Goal: Task Accomplishment & Management: Complete application form

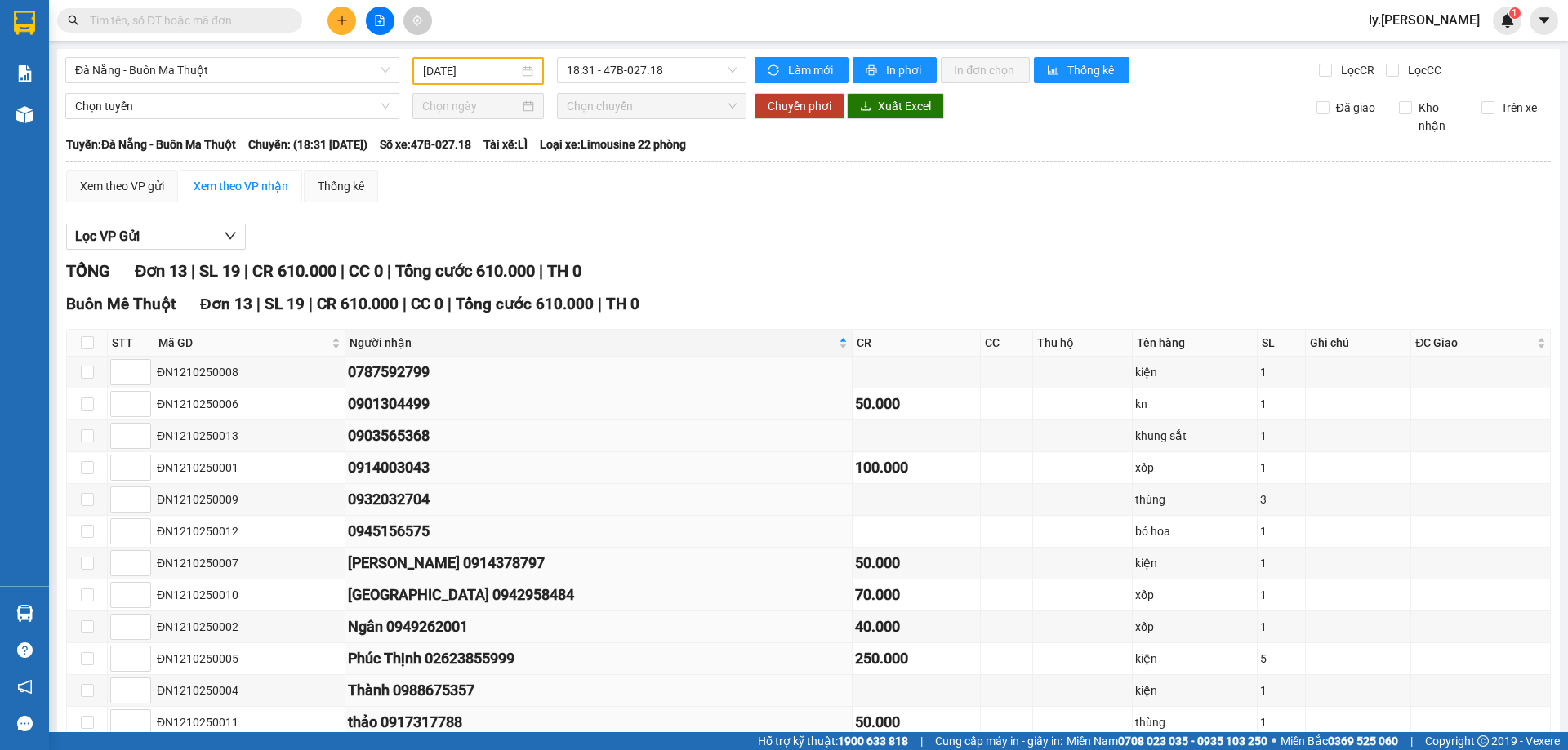
scroll to position [122, 0]
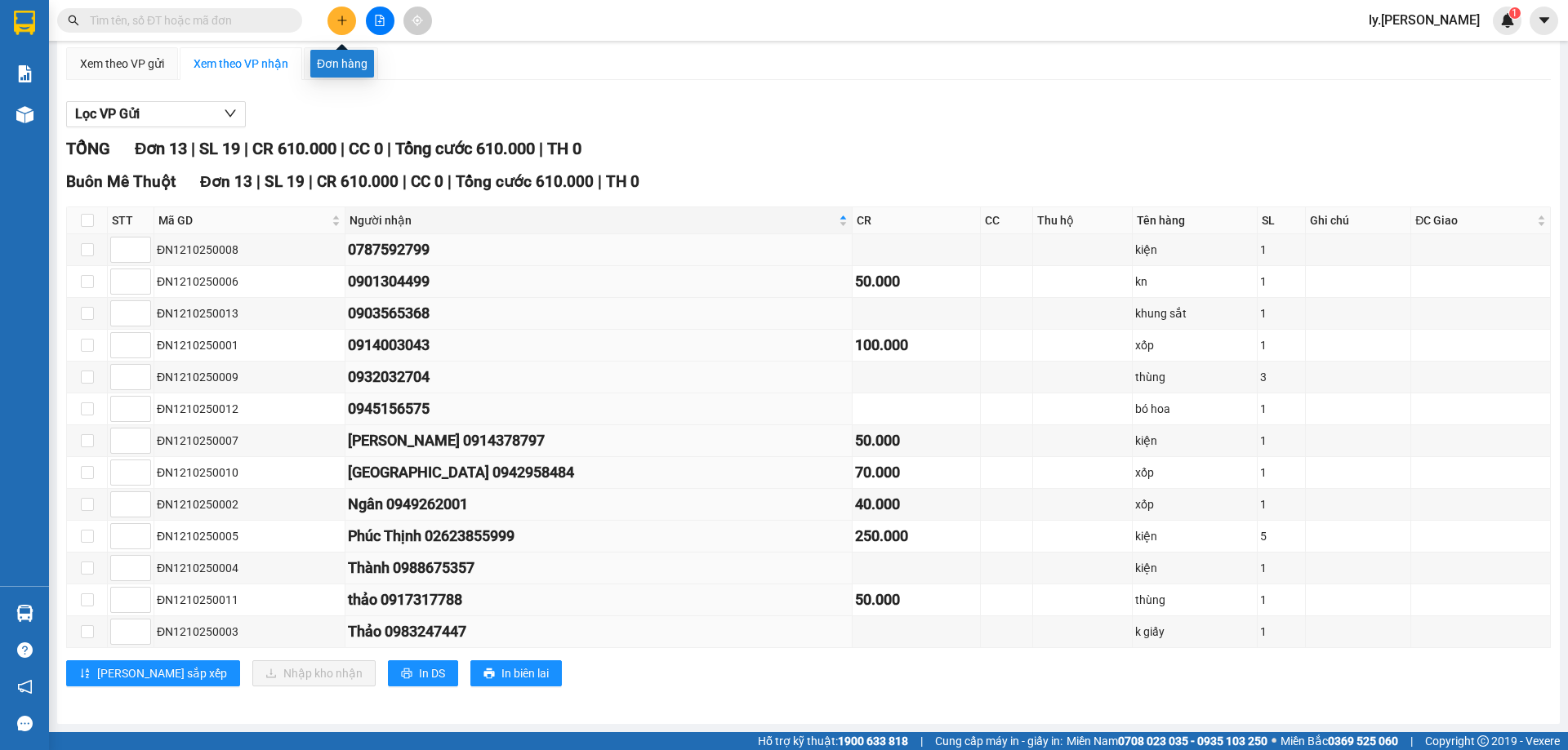
drag, startPoint x: 336, startPoint y: 20, endPoint x: 324, endPoint y: 24, distance: 12.6
click at [334, 19] on button at bounding box center [341, 20] width 28 height 28
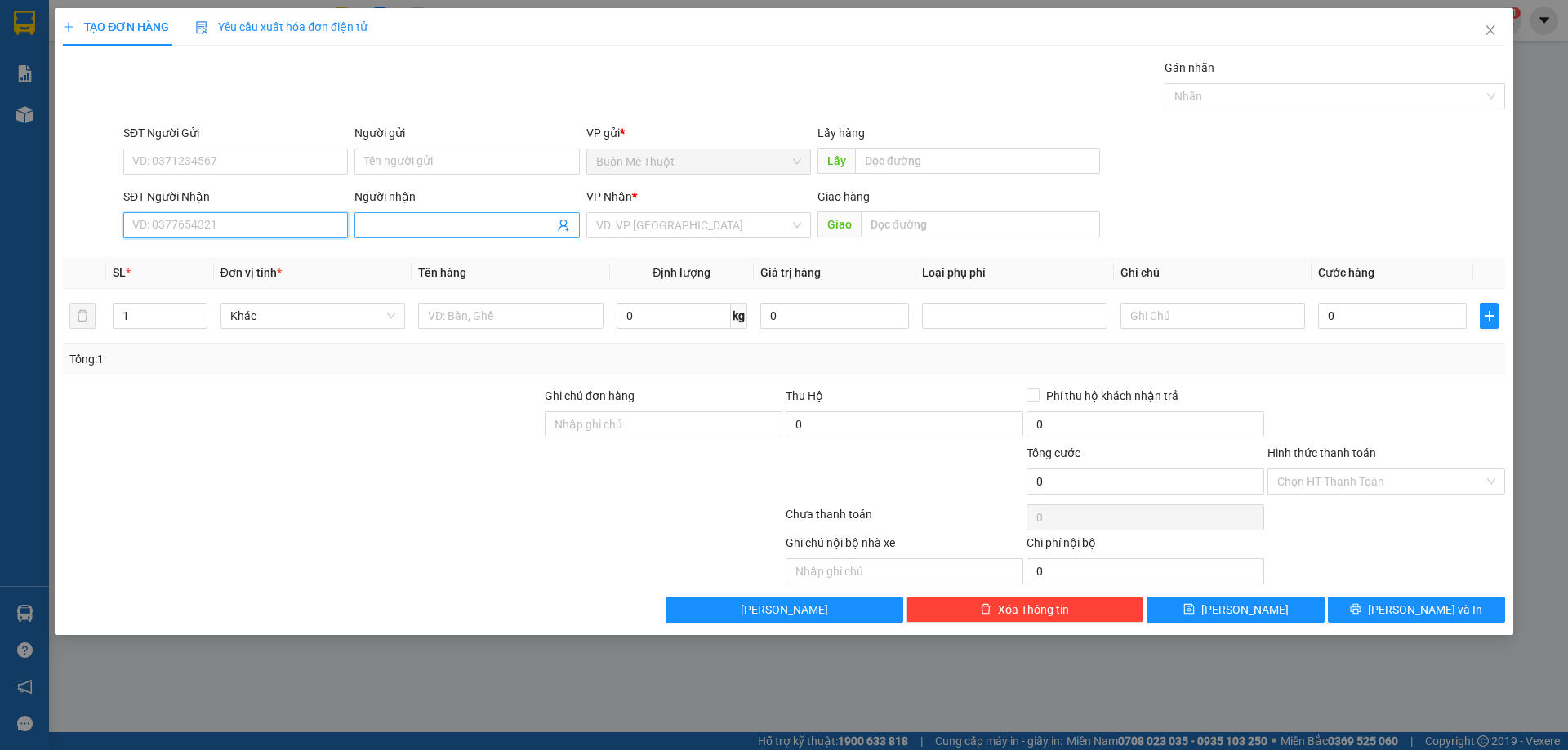
drag, startPoint x: 213, startPoint y: 222, endPoint x: 464, endPoint y: 222, distance: 251.0
click at [245, 222] on input "SĐT Người Nhận" at bounding box center [236, 225] width 225 height 26
type input "0935300615"
click at [185, 252] on div "0935300615" at bounding box center [236, 259] width 205 height 18
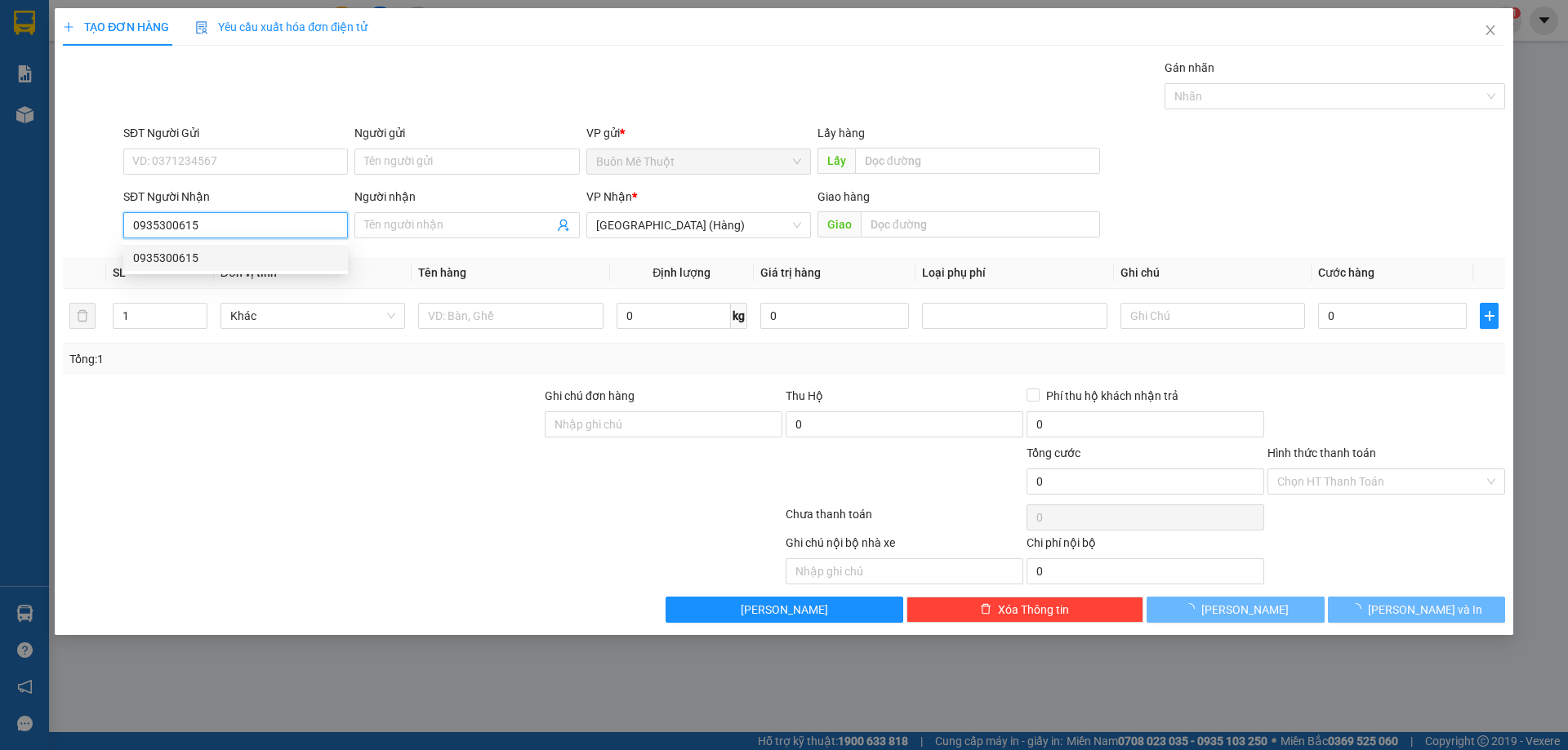
type input "50.000"
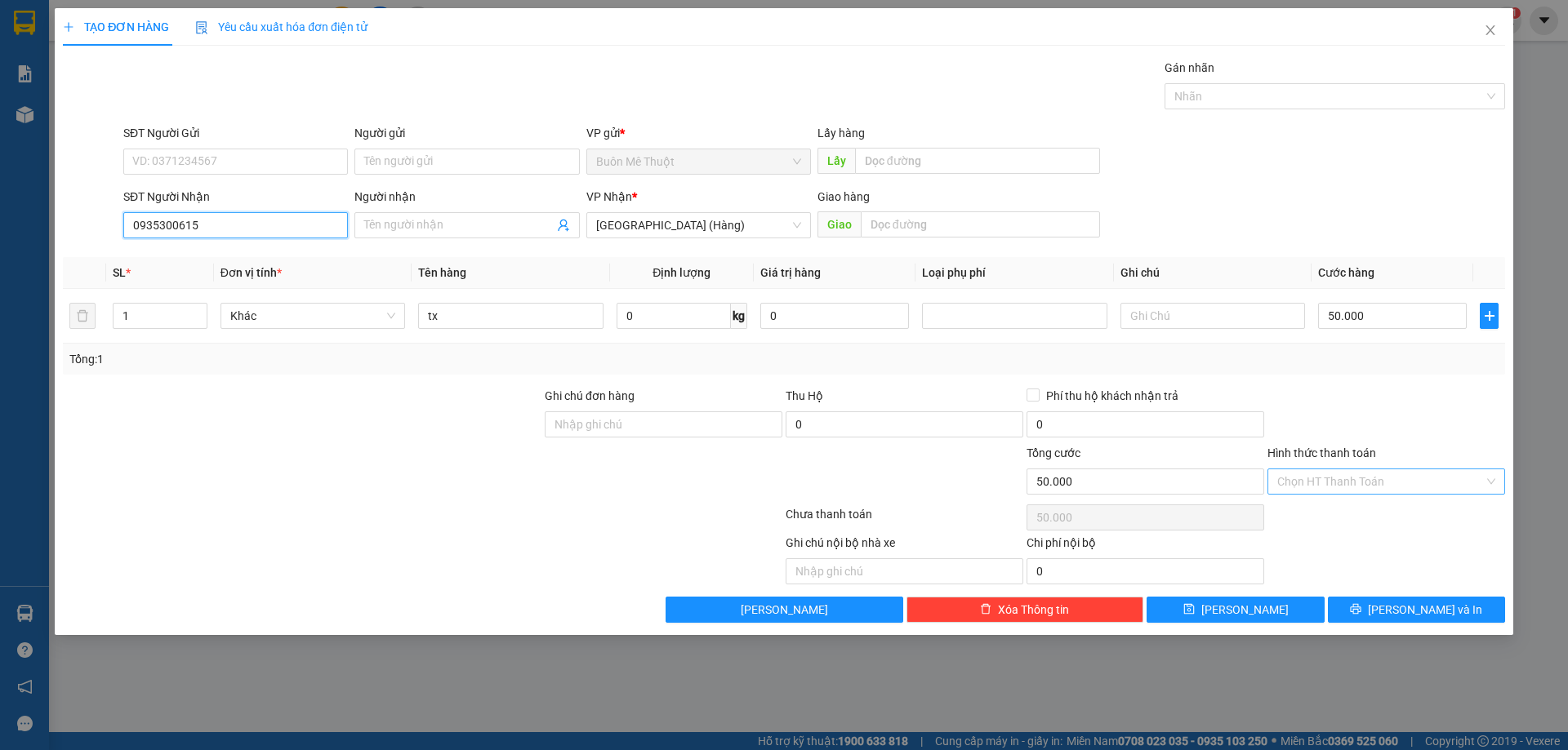
type input "0935300615"
drag, startPoint x: 1340, startPoint y: 489, endPoint x: 1341, endPoint y: 527, distance: 38.0
click at [1343, 489] on input "Hình thức thanh toán" at bounding box center [1381, 481] width 207 height 25
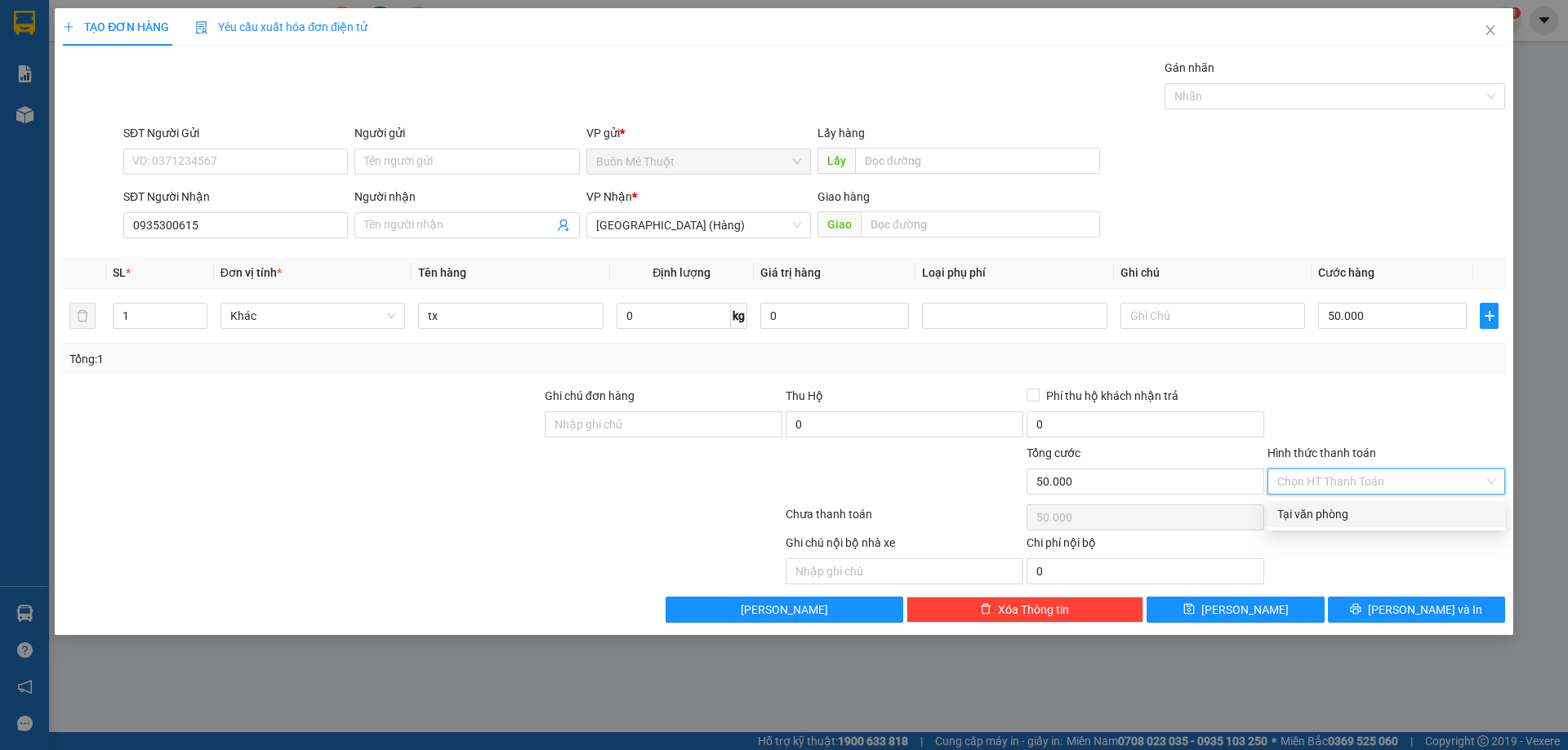
click at [1341, 515] on div "Tại văn phòng" at bounding box center [1386, 514] width 218 height 18
type input "0"
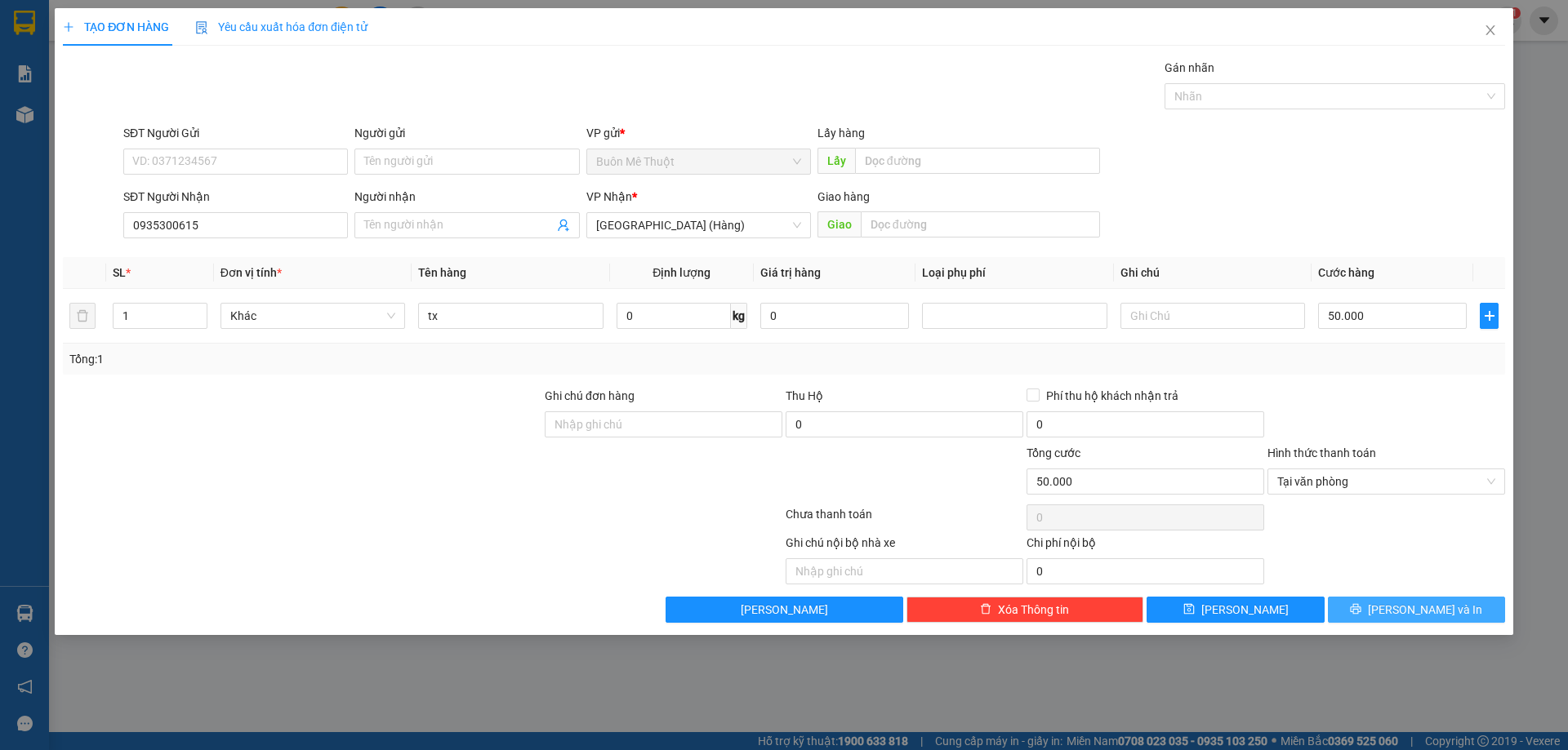
click at [1372, 600] on button "[PERSON_NAME] và In" at bounding box center [1416, 609] width 177 height 26
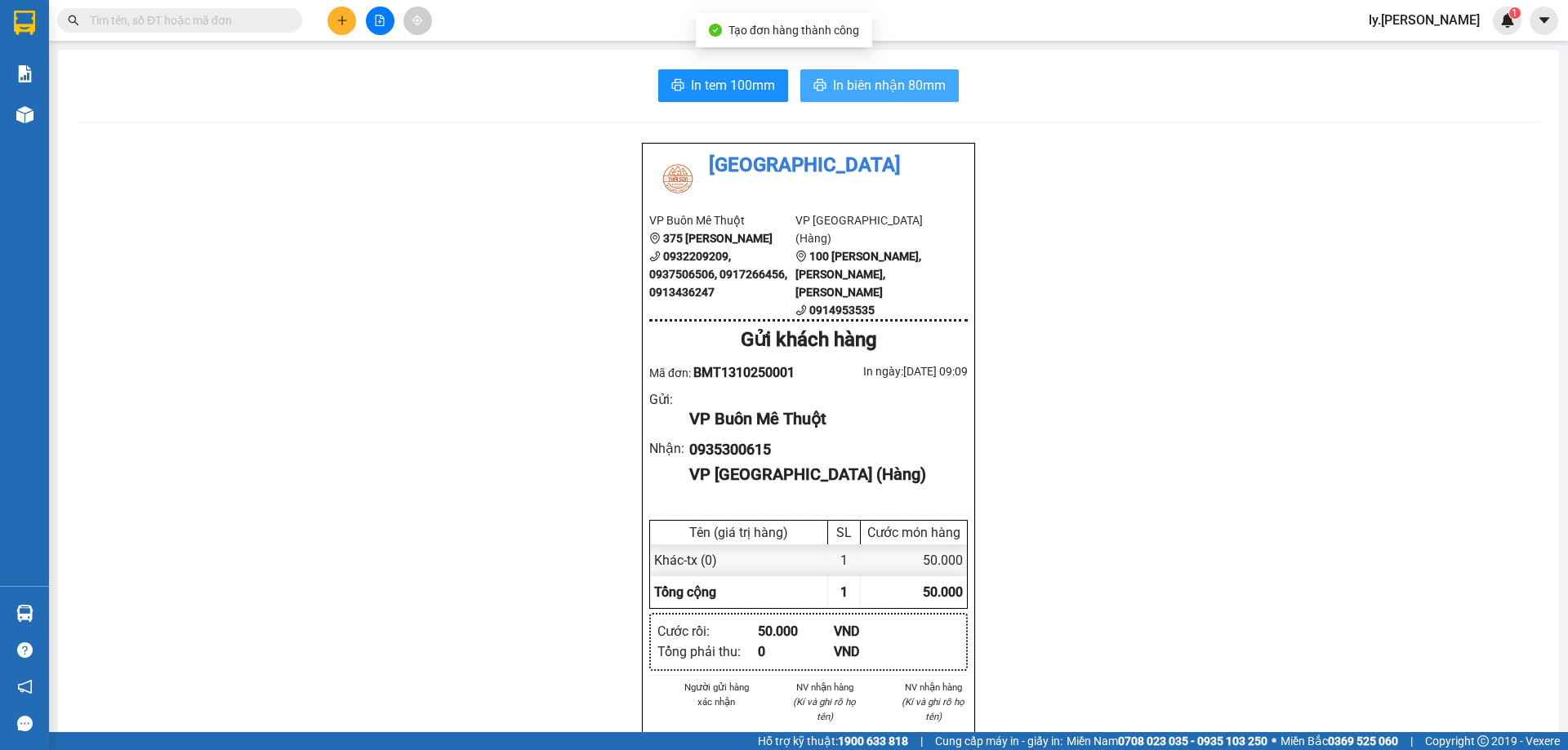
click at [894, 73] on button "In biên nhận 80mm" at bounding box center [879, 86] width 158 height 33
click at [335, 26] on button at bounding box center [341, 20] width 28 height 28
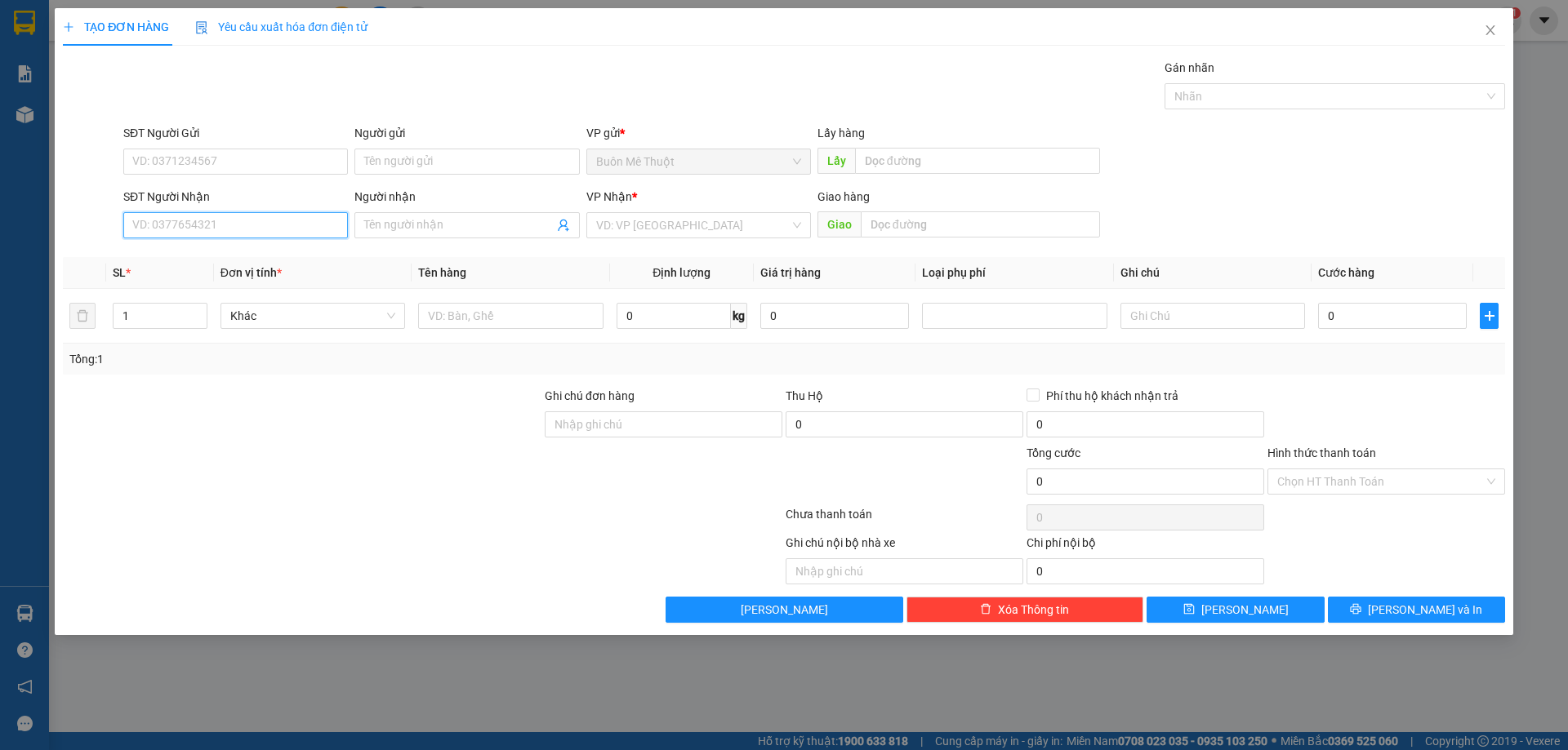
click at [211, 217] on input "SĐT Người Nhận" at bounding box center [236, 225] width 225 height 26
type input "0902712712"
click at [172, 255] on div "0902712712" at bounding box center [236, 259] width 205 height 18
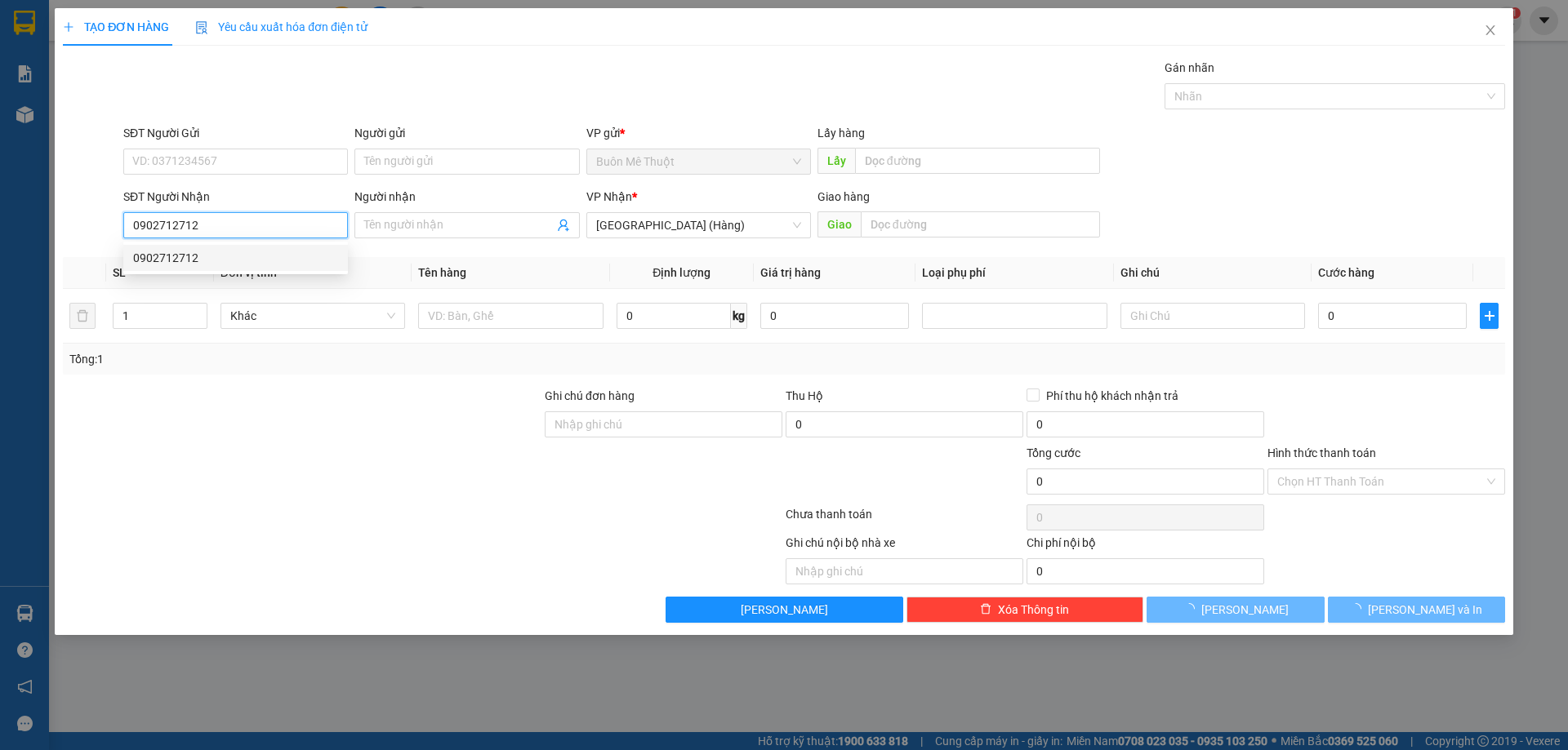
type input "30.000"
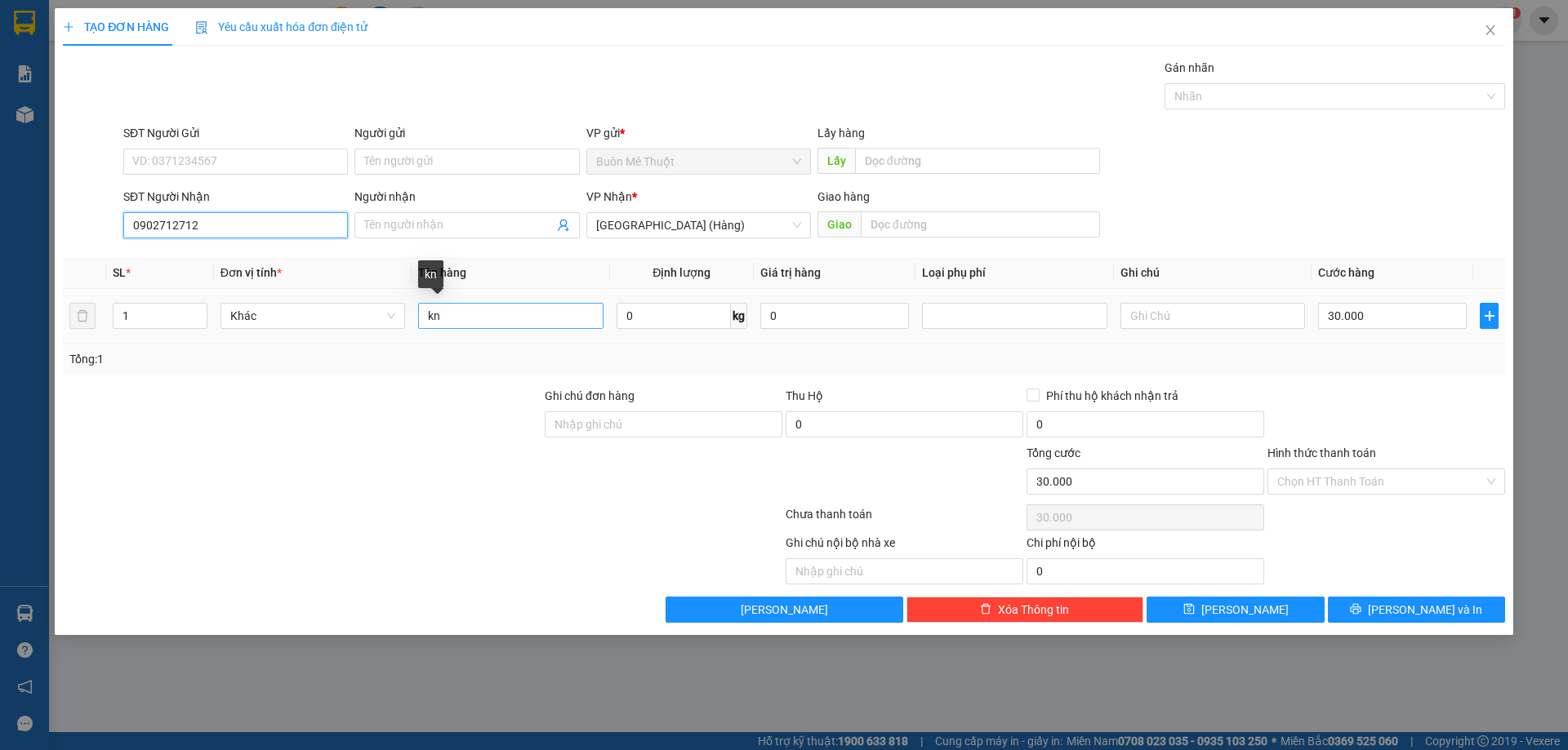
type input "0902712712"
click at [471, 314] on input "kn" at bounding box center [511, 316] width 185 height 26
type input "d"
type input "điện thoại"
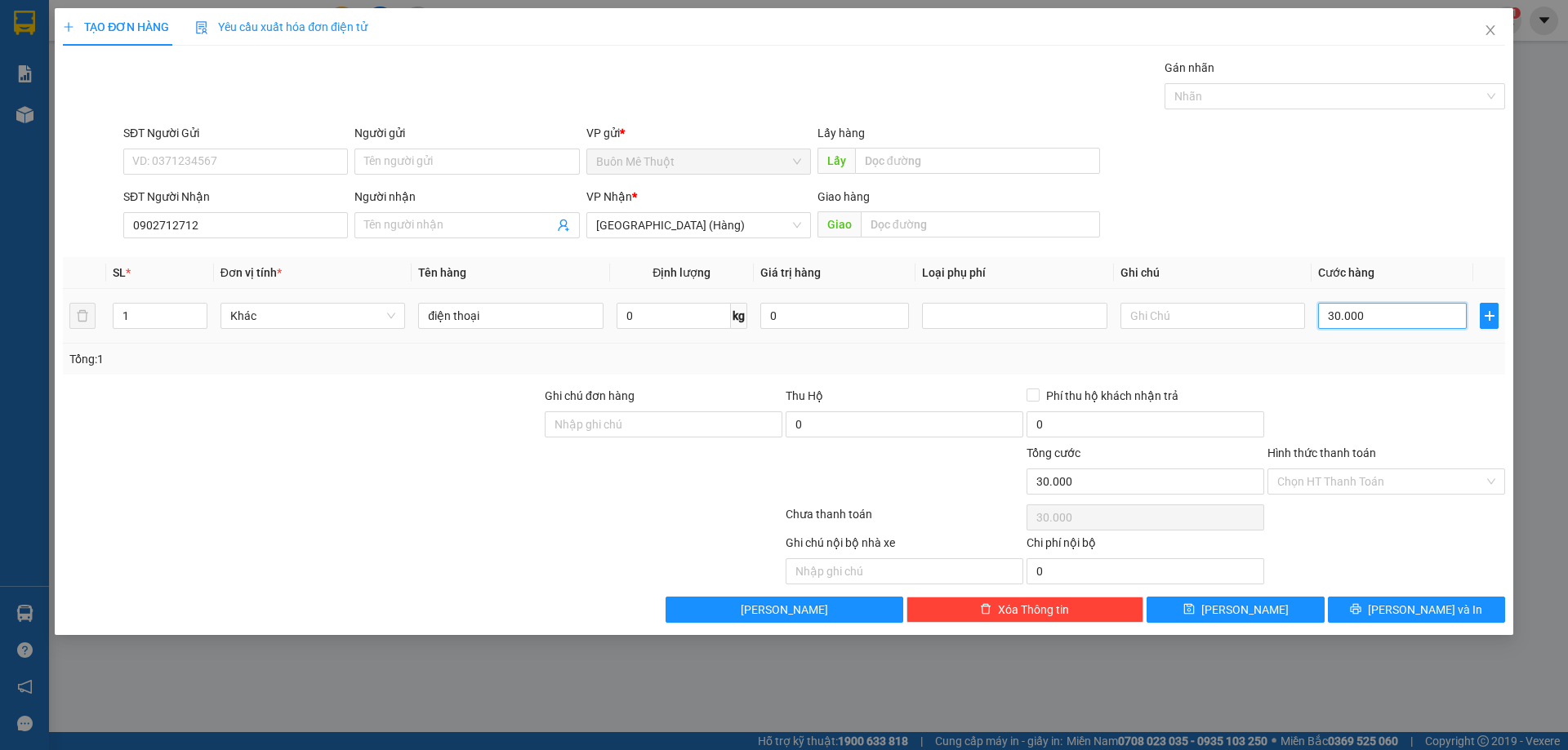
click at [1434, 312] on input "30.000" at bounding box center [1392, 316] width 149 height 26
type input "1"
type input "10"
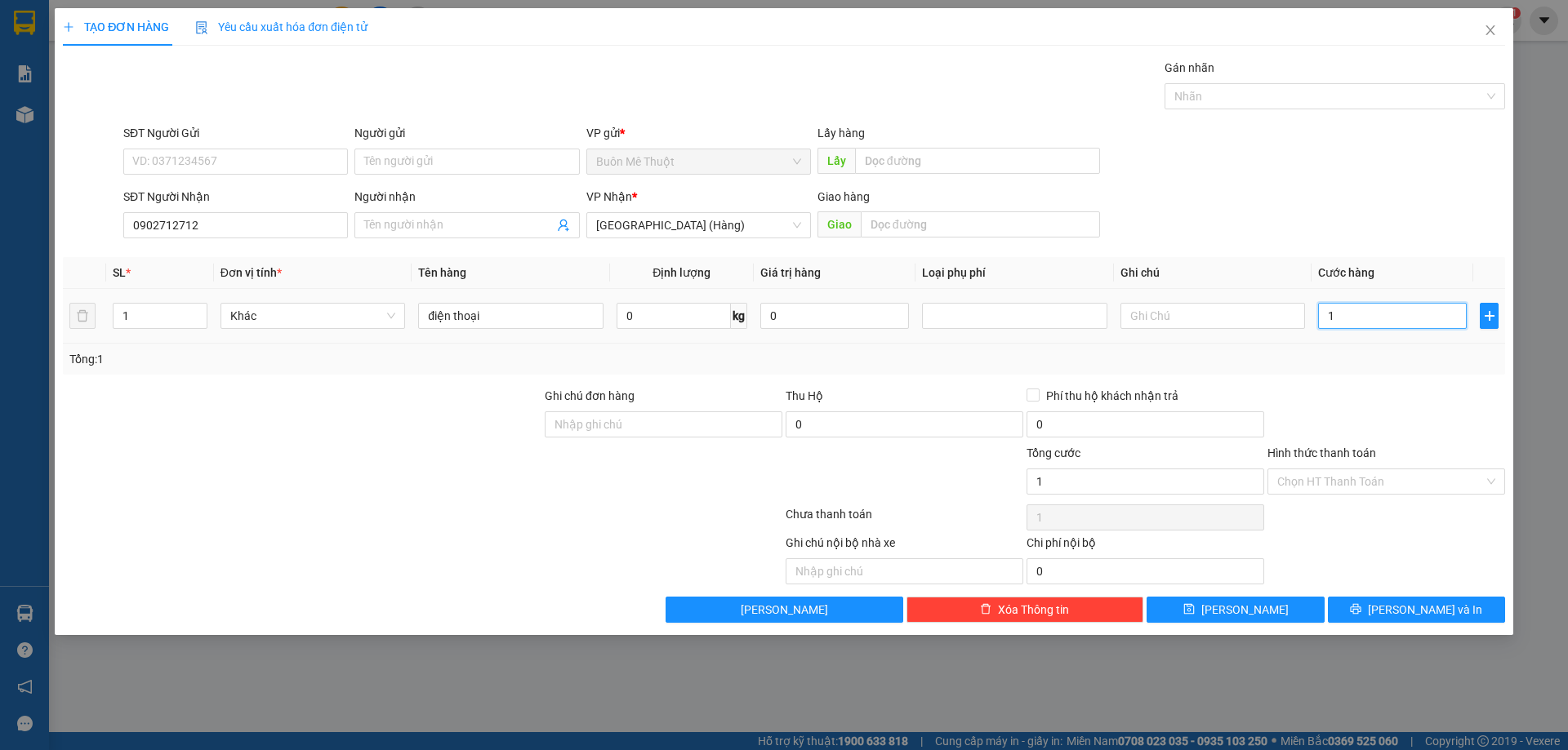
type input "10"
type input "100"
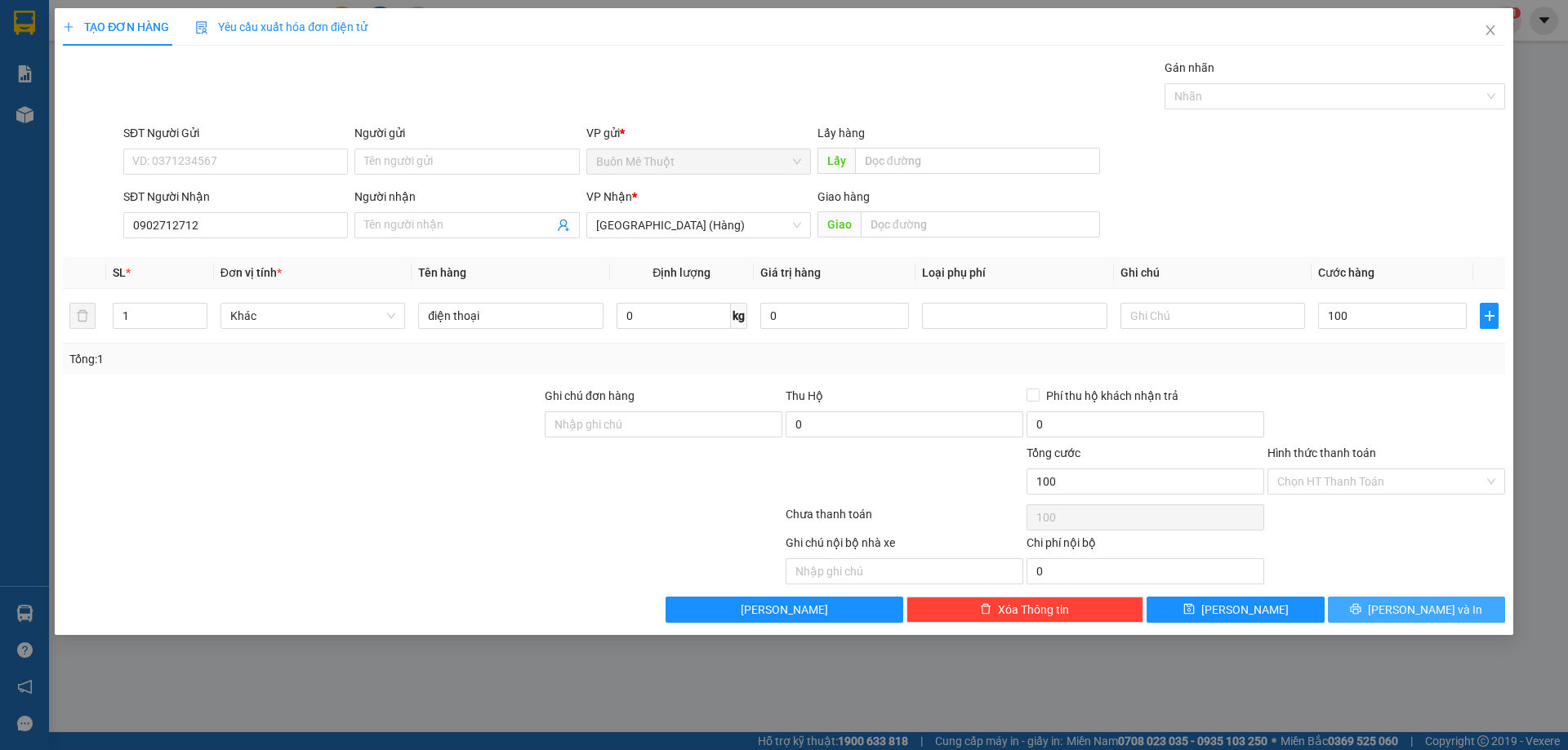
type input "100.000"
click at [1361, 610] on icon "printer" at bounding box center [1356, 609] width 11 height 11
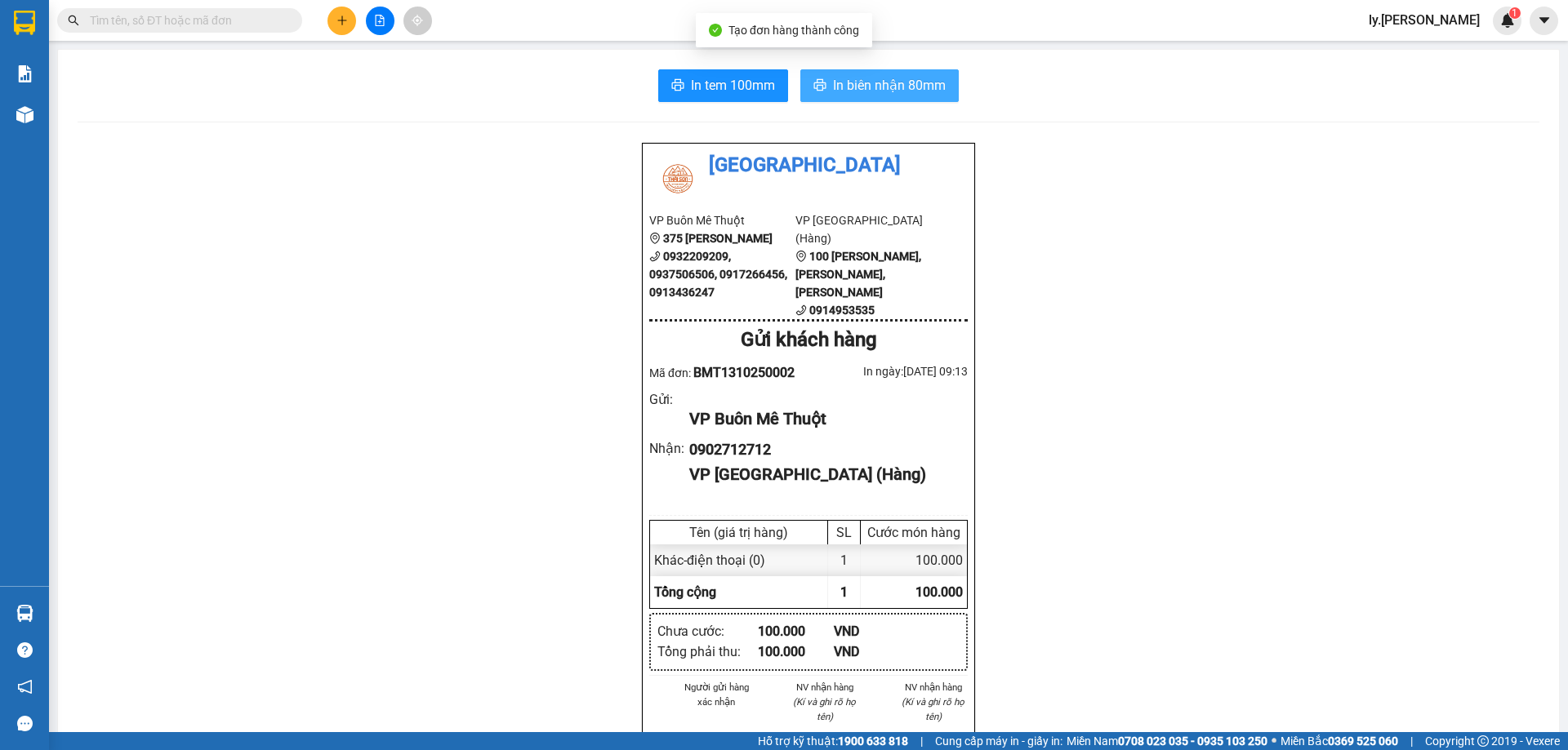
click at [863, 89] on span "In biên nhận 80mm" at bounding box center [888, 85] width 112 height 20
